Goal: Task Accomplishment & Management: Complete application form

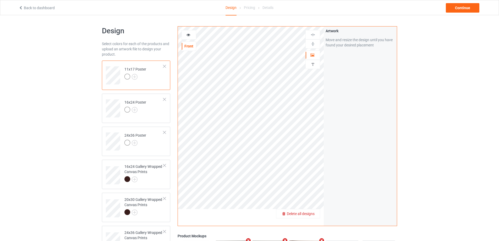
click at [312, 214] on span "Delete all designs" at bounding box center [301, 213] width 28 height 4
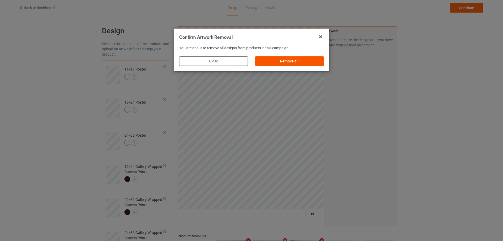
click at [298, 62] on div "Remove all" at bounding box center [289, 60] width 69 height 9
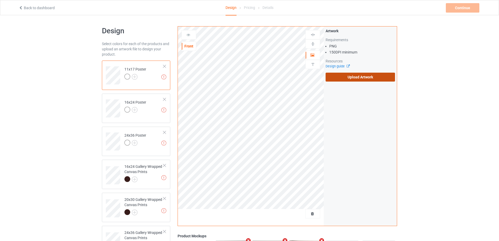
click at [352, 80] on label "Upload Artwork" at bounding box center [360, 77] width 69 height 9
click at [0, 0] on input "Upload Artwork" at bounding box center [0, 0] width 0 height 0
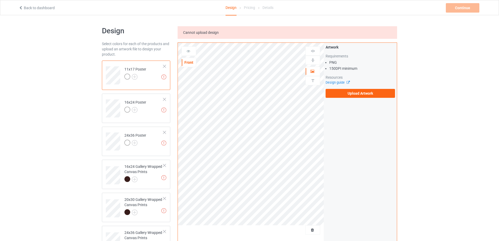
click at [355, 98] on div "Artwork Requirements PNG 150 DPI minimum Resources Design guide Upload Artwork" at bounding box center [360, 71] width 73 height 57
click at [356, 95] on label "Upload Artwork" at bounding box center [360, 93] width 69 height 9
click at [0, 0] on input "Upload Artwork" at bounding box center [0, 0] width 0 height 0
click at [353, 97] on label "Upload Artwork" at bounding box center [360, 93] width 69 height 9
click at [0, 0] on input "Upload Artwork" at bounding box center [0, 0] width 0 height 0
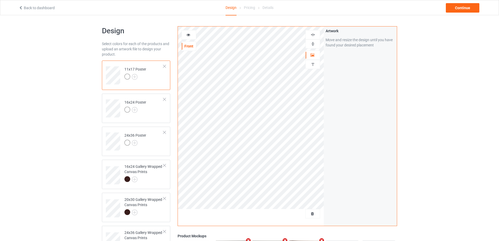
click at [313, 44] on img at bounding box center [313, 43] width 5 height 5
click at [313, 36] on img at bounding box center [313, 34] width 5 height 5
click at [312, 42] on img at bounding box center [313, 43] width 5 height 5
click at [312, 36] on img at bounding box center [313, 34] width 5 height 5
click at [142, 173] on div "16x24 Gallery Wrapped Canvas Prints" at bounding box center [143, 173] width 39 height 18
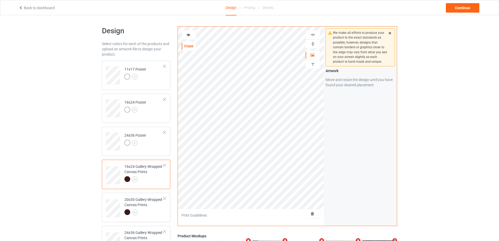
click at [312, 43] on img at bounding box center [313, 43] width 5 height 5
click at [313, 34] on img at bounding box center [313, 34] width 5 height 5
click at [147, 210] on div at bounding box center [143, 212] width 39 height 7
click at [313, 44] on img at bounding box center [313, 43] width 5 height 5
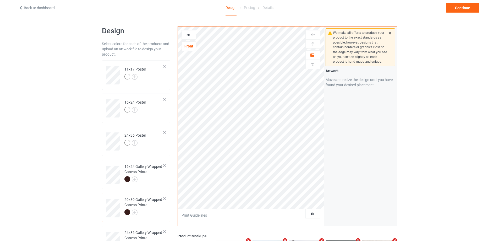
click at [313, 34] on img at bounding box center [313, 34] width 5 height 5
click at [313, 33] on img at bounding box center [313, 34] width 5 height 5
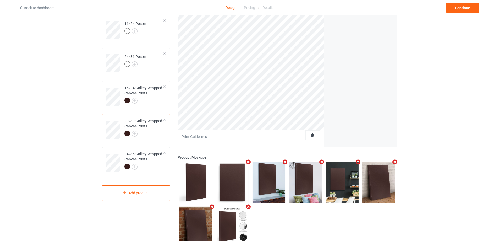
click at [150, 166] on div at bounding box center [143, 167] width 39 height 7
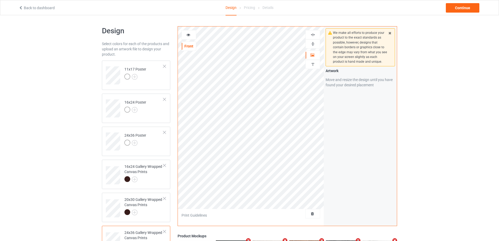
click at [313, 42] on img at bounding box center [313, 43] width 5 height 5
click at [313, 34] on img at bounding box center [313, 34] width 5 height 5
click at [470, 6] on div "Continue" at bounding box center [463, 7] width 34 height 9
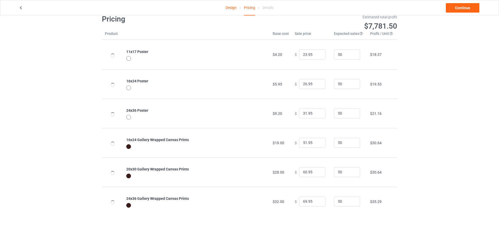
scroll to position [15, 0]
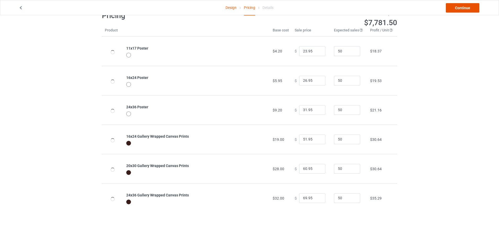
click at [454, 9] on link "Continue" at bounding box center [463, 7] width 34 height 9
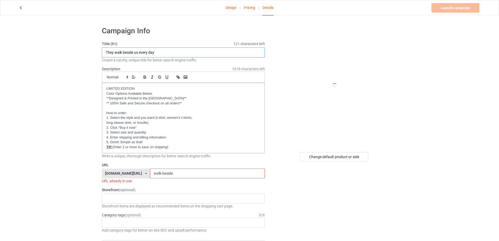
drag, startPoint x: 172, startPoint y: 51, endPoint x: 79, endPoint y: 50, distance: 93.0
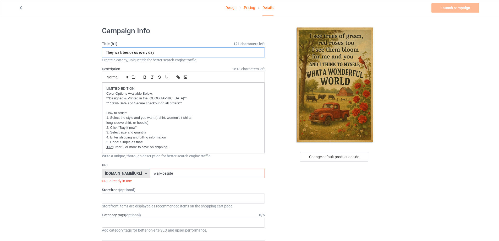
type input "Ư"
type input "What a wonderful world"
drag, startPoint x: 181, startPoint y: 173, endPoint x: 119, endPoint y: 170, distance: 62.7
click at [119, 170] on div "[DOMAIN_NAME][URL] [DOMAIN_NAME][URL] [DOMAIN_NAME][URL] [DOMAIN_NAME][URL] [DO…" at bounding box center [183, 173] width 163 height 10
type input "ư"
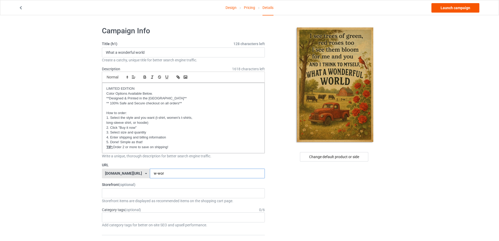
type input "w-wor"
click at [462, 9] on link "Launch campaign" at bounding box center [456, 7] width 48 height 9
